Goal: Task Accomplishment & Management: Complete application form

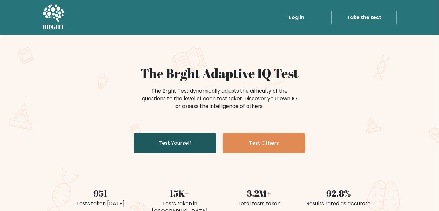
click at [196, 146] on link "Test Yourself" at bounding box center [175, 143] width 83 height 20
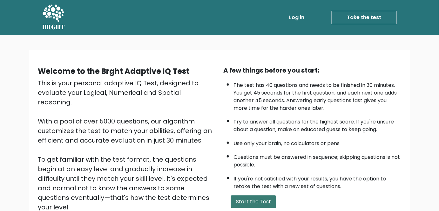
click at [246, 205] on button "Start the Test" at bounding box center [253, 201] width 45 height 13
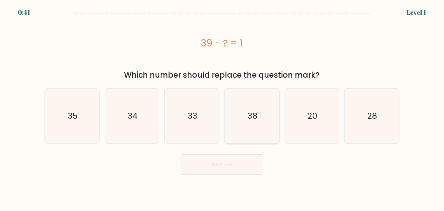
click at [253, 115] on text "38" at bounding box center [252, 115] width 10 height 11
click at [222, 107] on input "d. 38" at bounding box center [222, 107] width 0 height 2
radio input "true"
click at [245, 165] on button "Next" at bounding box center [222, 164] width 83 height 20
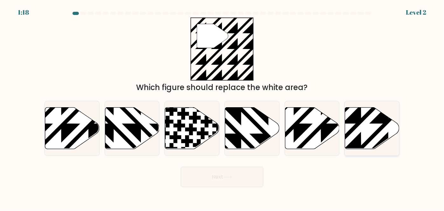
click at [367, 128] on icon at bounding box center [372, 128] width 54 height 42
click at [222, 107] on input "f." at bounding box center [222, 107] width 0 height 2
radio input "true"
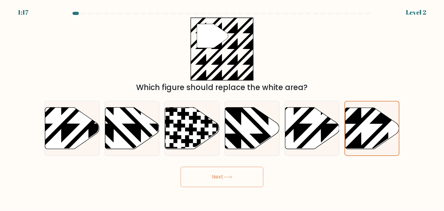
click at [249, 168] on button "Next" at bounding box center [222, 177] width 83 height 20
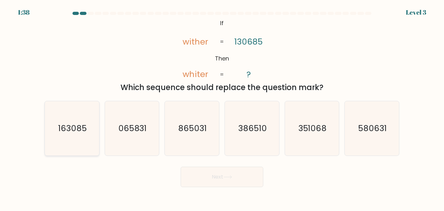
click at [87, 138] on icon "163085" at bounding box center [72, 128] width 54 height 54
click at [222, 107] on input "a. 163085" at bounding box center [222, 107] width 0 height 2
radio input "true"
click at [235, 181] on button "Next" at bounding box center [222, 177] width 83 height 20
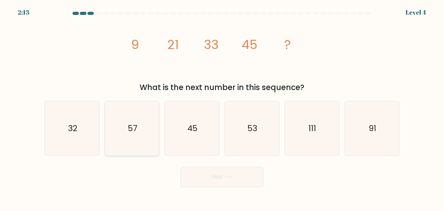
click at [133, 128] on text "57" at bounding box center [133, 127] width 10 height 11
click at [222, 107] on input "b. 57" at bounding box center [222, 107] width 0 height 2
radio input "true"
click at [214, 179] on button "Next" at bounding box center [222, 177] width 83 height 20
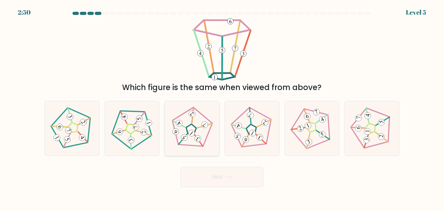
click at [192, 135] on 792 at bounding box center [191, 132] width 9 height 9
click at [222, 107] on input "c." at bounding box center [222, 107] width 0 height 2
radio input "true"
click at [214, 178] on button "Next" at bounding box center [222, 177] width 83 height 20
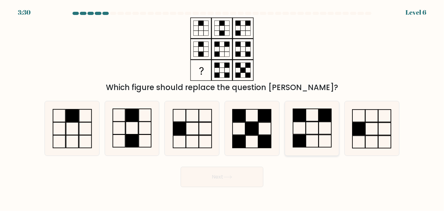
click at [331, 133] on rect at bounding box center [324, 128] width 13 height 12
click at [222, 107] on input "e." at bounding box center [222, 107] width 0 height 2
radio input "true"
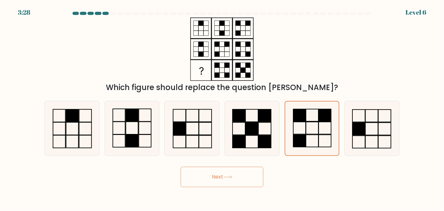
click at [242, 167] on button "Next" at bounding box center [222, 177] width 83 height 20
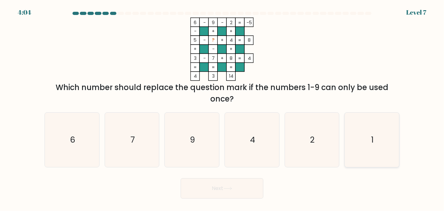
click at [358, 144] on icon "1" at bounding box center [371, 139] width 54 height 54
click at [222, 107] on input "f. 1" at bounding box center [222, 107] width 0 height 2
radio input "true"
click at [241, 193] on button "Next" at bounding box center [222, 188] width 83 height 20
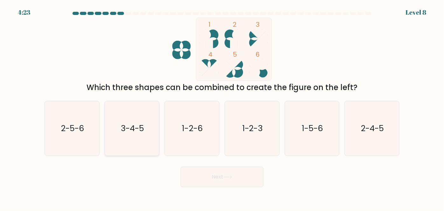
click at [116, 152] on icon "3-4-5" at bounding box center [132, 128] width 54 height 54
click at [222, 107] on input "b. 3-4-5" at bounding box center [222, 107] width 0 height 2
radio input "true"
click at [210, 183] on button "Next" at bounding box center [222, 177] width 83 height 20
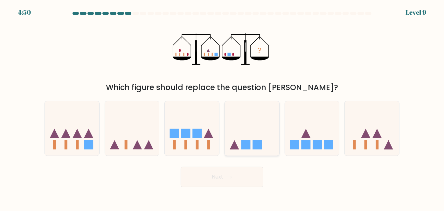
click at [242, 142] on rect at bounding box center [245, 144] width 9 height 9
click at [222, 107] on input "d." at bounding box center [222, 107] width 0 height 2
radio input "true"
click at [229, 173] on button "Next" at bounding box center [222, 177] width 83 height 20
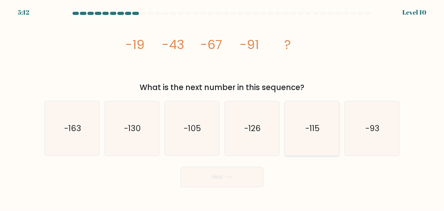
click at [302, 124] on icon "-115" at bounding box center [312, 128] width 54 height 54
click at [222, 107] on input "e. -115" at bounding box center [222, 107] width 0 height 2
radio input "true"
click at [247, 170] on button "Next" at bounding box center [222, 177] width 83 height 20
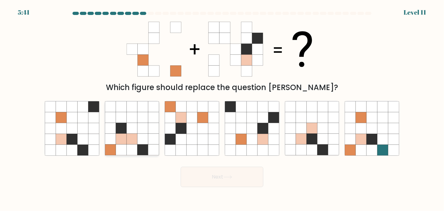
click at [131, 127] on icon at bounding box center [131, 128] width 11 height 11
click at [222, 107] on input "b." at bounding box center [222, 107] width 0 height 2
radio input "true"
click at [193, 126] on icon at bounding box center [192, 128] width 11 height 11
click at [222, 107] on input "c." at bounding box center [222, 107] width 0 height 2
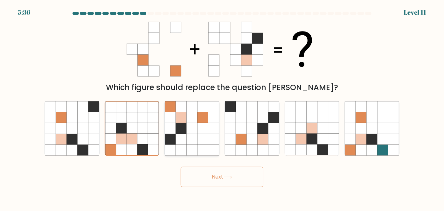
radio input "true"
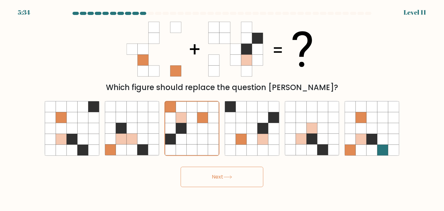
click at [226, 183] on button "Next" at bounding box center [222, 177] width 83 height 20
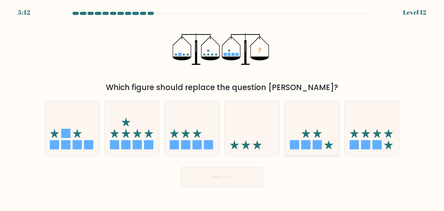
click at [296, 130] on icon at bounding box center [312, 128] width 54 height 45
click at [222, 107] on input "e." at bounding box center [222, 107] width 0 height 2
radio input "true"
click at [240, 173] on button "Next" at bounding box center [222, 177] width 83 height 20
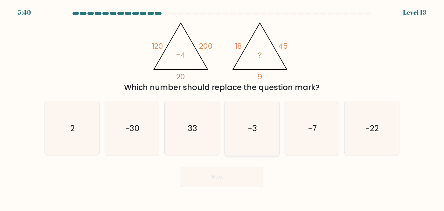
click at [250, 129] on text "-3" at bounding box center [252, 127] width 9 height 11
click at [222, 107] on input "d. -3" at bounding box center [222, 107] width 0 height 2
radio input "true"
click at [242, 175] on button "Next" at bounding box center [222, 177] width 83 height 20
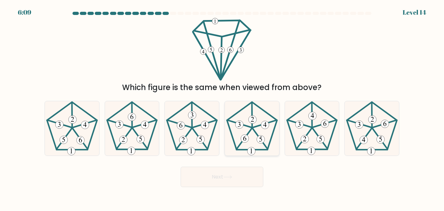
click at [256, 141] on icon at bounding box center [252, 128] width 54 height 54
click at [222, 107] on input "d." at bounding box center [222, 107] width 0 height 2
radio input "true"
click at [249, 171] on button "Next" at bounding box center [222, 177] width 83 height 20
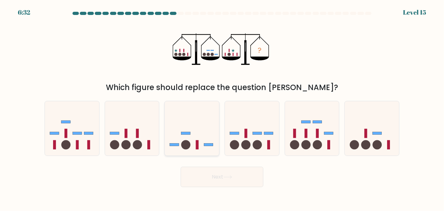
click at [195, 150] on icon at bounding box center [192, 128] width 54 height 45
click at [222, 107] on input "c." at bounding box center [222, 107] width 0 height 2
radio input "true"
click at [212, 173] on button "Next" at bounding box center [222, 177] width 83 height 20
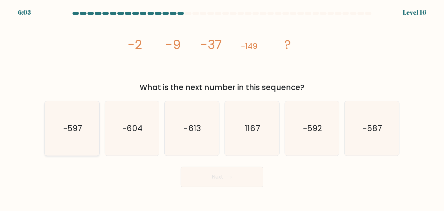
click at [87, 136] on icon "-597" at bounding box center [72, 128] width 54 height 54
click at [222, 107] on input "a. -597" at bounding box center [222, 107] width 0 height 2
radio input "true"
click at [220, 175] on button "Next" at bounding box center [222, 177] width 83 height 20
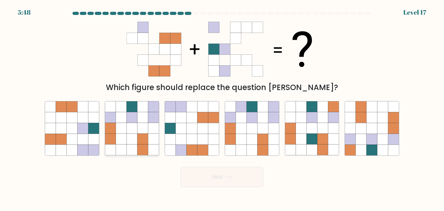
click at [131, 136] on icon at bounding box center [131, 139] width 11 height 11
click at [222, 107] on input "b." at bounding box center [222, 107] width 0 height 2
radio input "true"
click at [227, 173] on button "Next" at bounding box center [222, 177] width 83 height 20
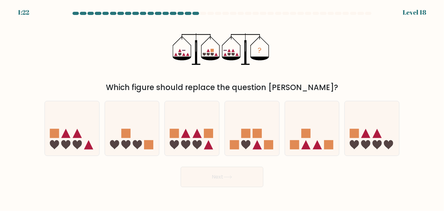
click at [356, 84] on div "Which figure should replace the question mark?" at bounding box center [221, 87] width 347 height 11
click at [387, 77] on div "? Which figure should replace the question mark?" at bounding box center [222, 55] width 362 height 76
click at [395, 70] on div "? Which figure should replace the question mark?" at bounding box center [222, 55] width 362 height 76
click at [361, 141] on icon at bounding box center [371, 128] width 54 height 45
click at [222, 107] on input "f." at bounding box center [222, 107] width 0 height 2
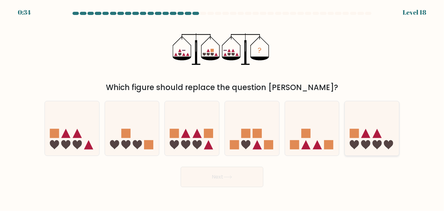
radio input "true"
click at [255, 176] on button "Next" at bounding box center [222, 177] width 83 height 20
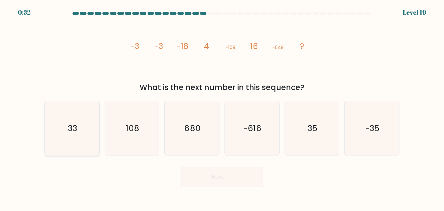
click at [72, 132] on text "33" at bounding box center [73, 127] width 10 height 11
click at [222, 107] on input "a. 33" at bounding box center [222, 107] width 0 height 2
radio input "true"
click at [207, 181] on button "Next" at bounding box center [222, 177] width 83 height 20
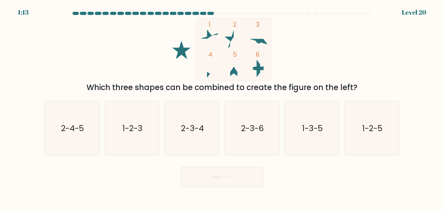
click at [207, 181] on button "Next" at bounding box center [222, 177] width 83 height 20
click at [328, 54] on div "1 2 3 4 5 6 Which three shapes can be combined to create the figure on the left?" at bounding box center [222, 55] width 362 height 76
click at [387, 125] on icon "1-2-5" at bounding box center [371, 128] width 54 height 54
click at [222, 107] on input "f. 1-2-5" at bounding box center [222, 107] width 0 height 2
radio input "true"
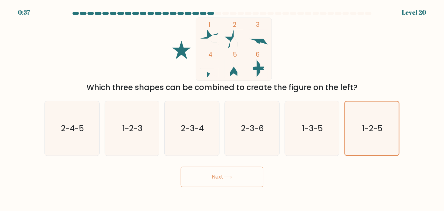
click at [218, 172] on button "Next" at bounding box center [222, 177] width 83 height 20
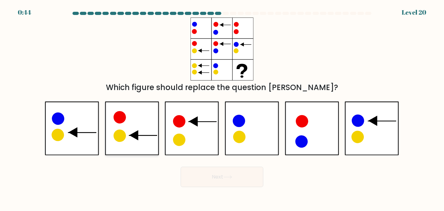
click at [148, 118] on icon at bounding box center [132, 128] width 54 height 54
click at [222, 107] on input "b." at bounding box center [222, 107] width 0 height 2
radio input "true"
click at [238, 181] on button "Next" at bounding box center [222, 177] width 83 height 20
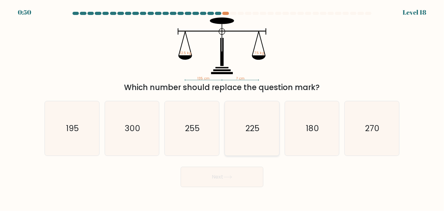
click at [250, 147] on icon "225" at bounding box center [252, 128] width 54 height 54
click at [222, 107] on input "d. 225" at bounding box center [222, 107] width 0 height 2
radio input "true"
click at [247, 175] on button "Next" at bounding box center [222, 177] width 83 height 20
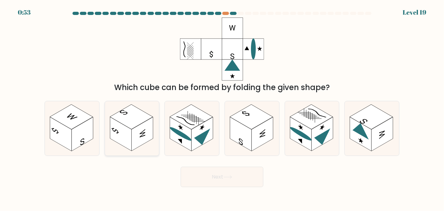
click at [136, 119] on rect at bounding box center [131, 116] width 43 height 25
click at [222, 107] on input "b." at bounding box center [222, 107] width 0 height 2
radio input "true"
click at [191, 171] on button "Next" at bounding box center [222, 177] width 83 height 20
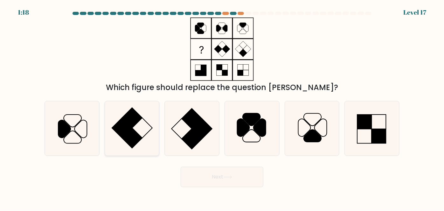
click at [145, 145] on icon at bounding box center [132, 128] width 54 height 54
click at [222, 107] on input "b." at bounding box center [222, 107] width 0 height 2
radio input "true"
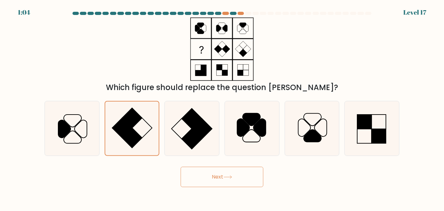
click at [198, 168] on button "Next" at bounding box center [222, 177] width 83 height 20
